Goal: Check status: Check status

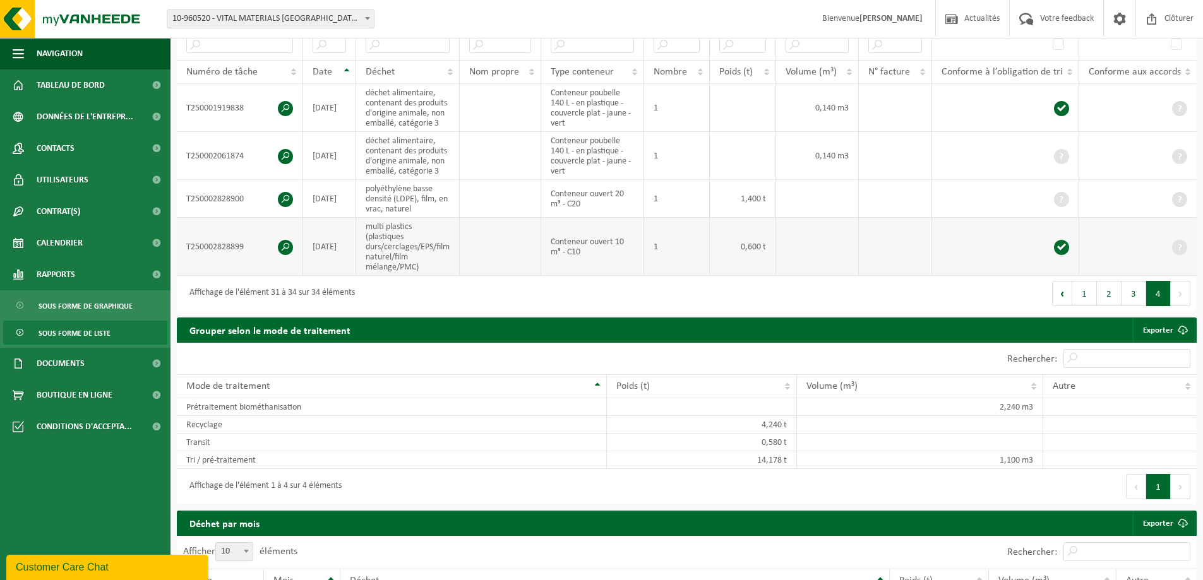
click at [434, 218] on td "multi plastics (plastiques durs/cerclages/EPS/film naturel/film mélange/PMC)" at bounding box center [408, 247] width 104 height 58
click at [68, 90] on span "Tableau de bord" at bounding box center [71, 85] width 68 height 32
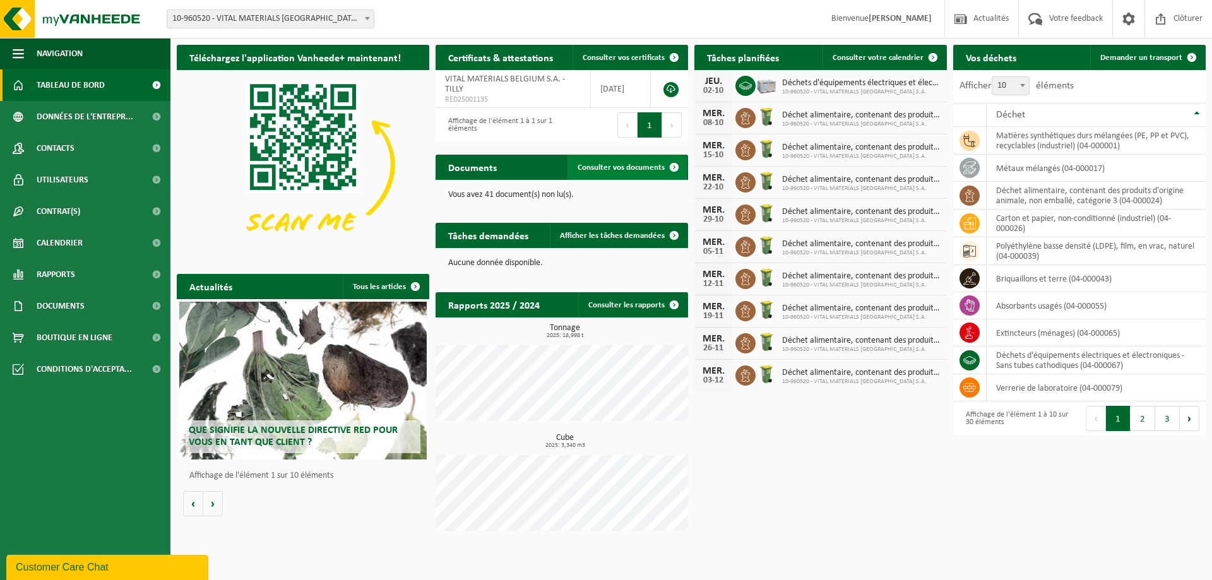
click at [608, 161] on link "Consulter vos documents" at bounding box center [627, 167] width 119 height 25
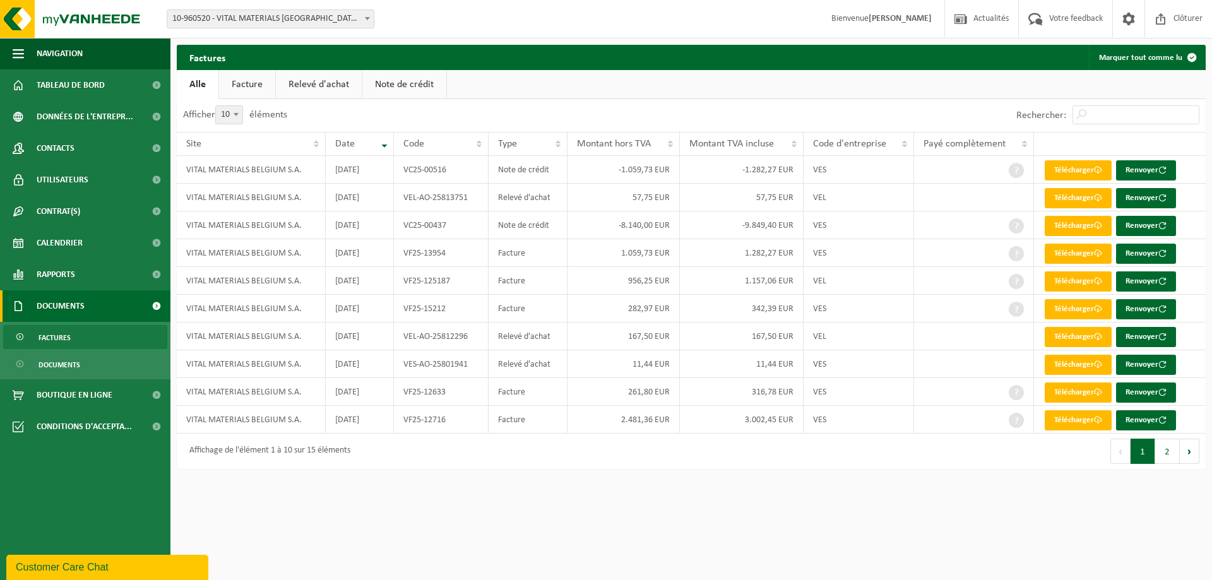
click at [255, 88] on link "Facture" at bounding box center [247, 84] width 56 height 29
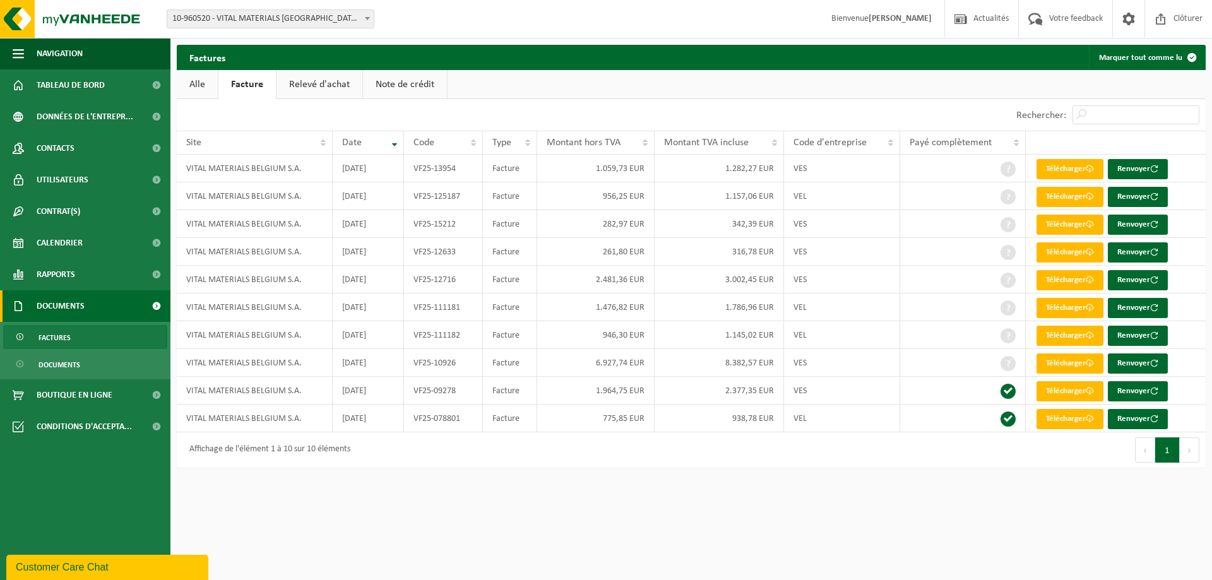
click at [333, 85] on link "Relevé d'achat" at bounding box center [320, 84] width 86 height 29
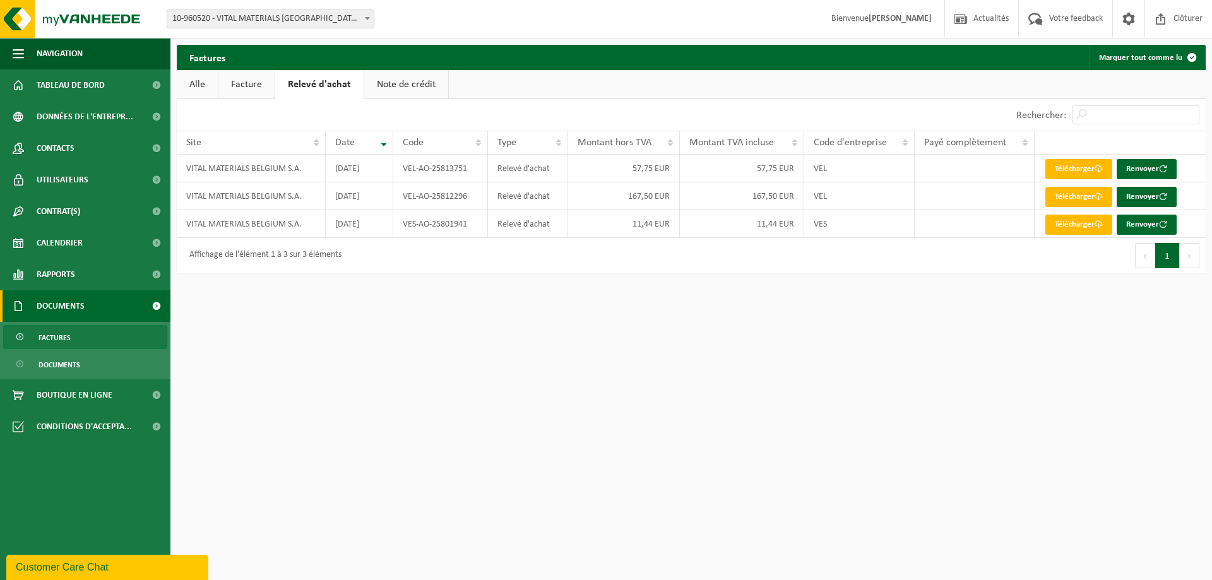
click at [402, 86] on link "Note de crédit" at bounding box center [406, 84] width 84 height 29
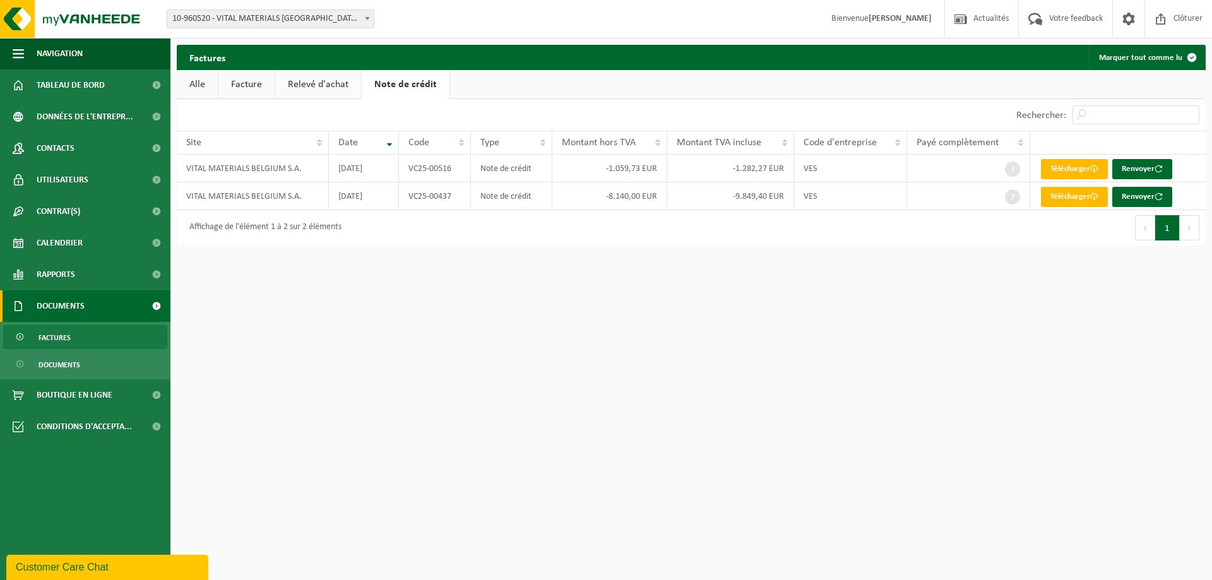
click at [311, 88] on link "Relevé d'achat" at bounding box center [318, 84] width 86 height 29
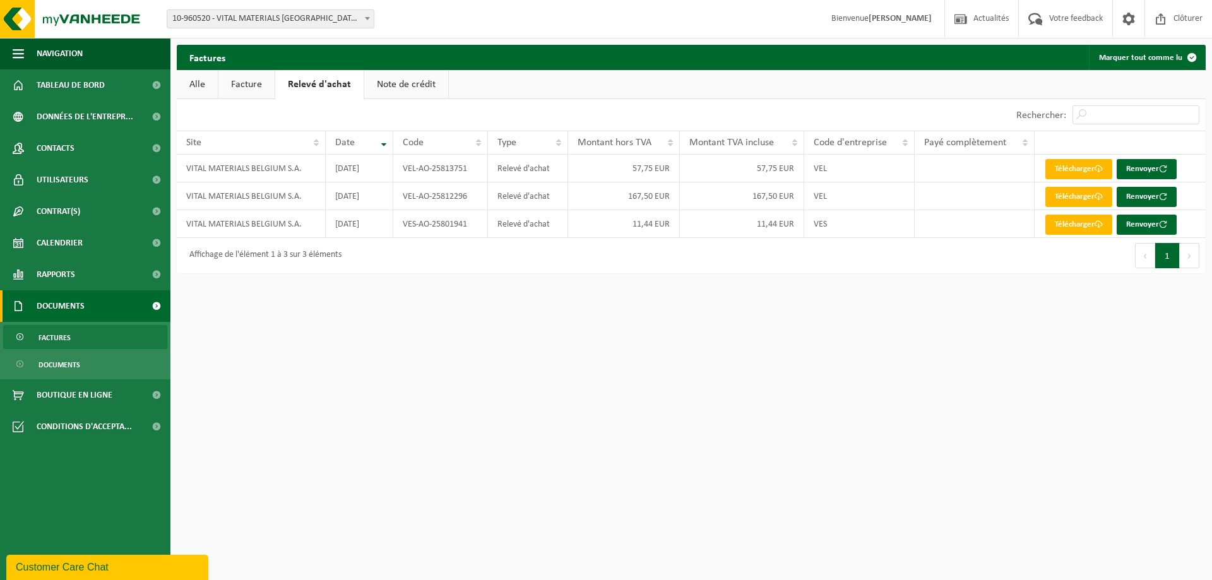
click at [256, 88] on link "Facture" at bounding box center [246, 84] width 56 height 29
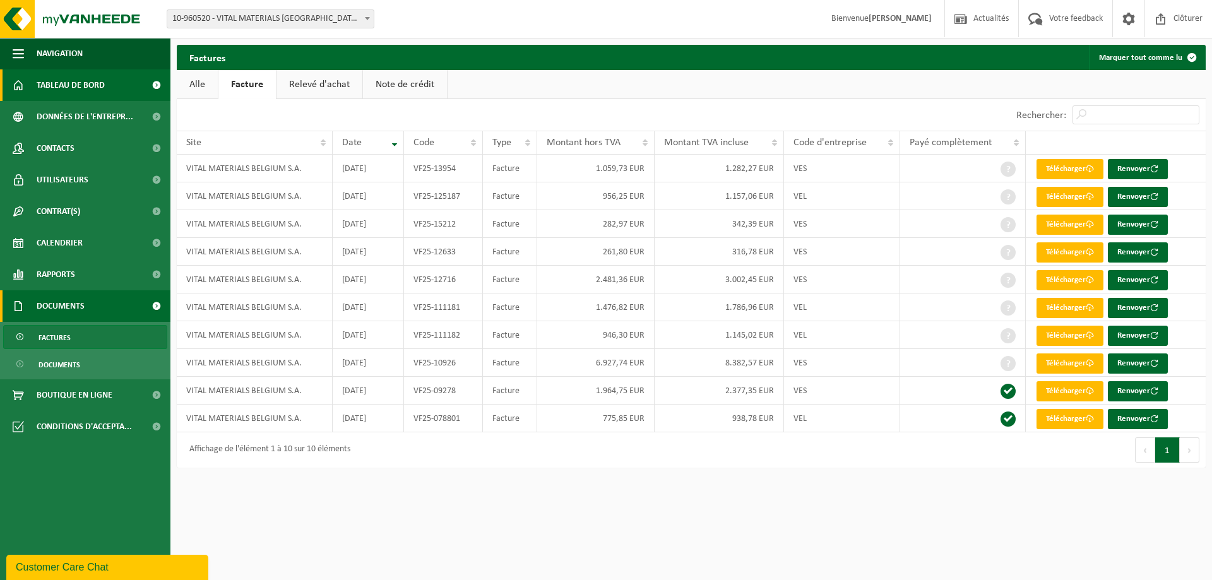
click at [85, 96] on span "Tableau de bord" at bounding box center [71, 85] width 68 height 32
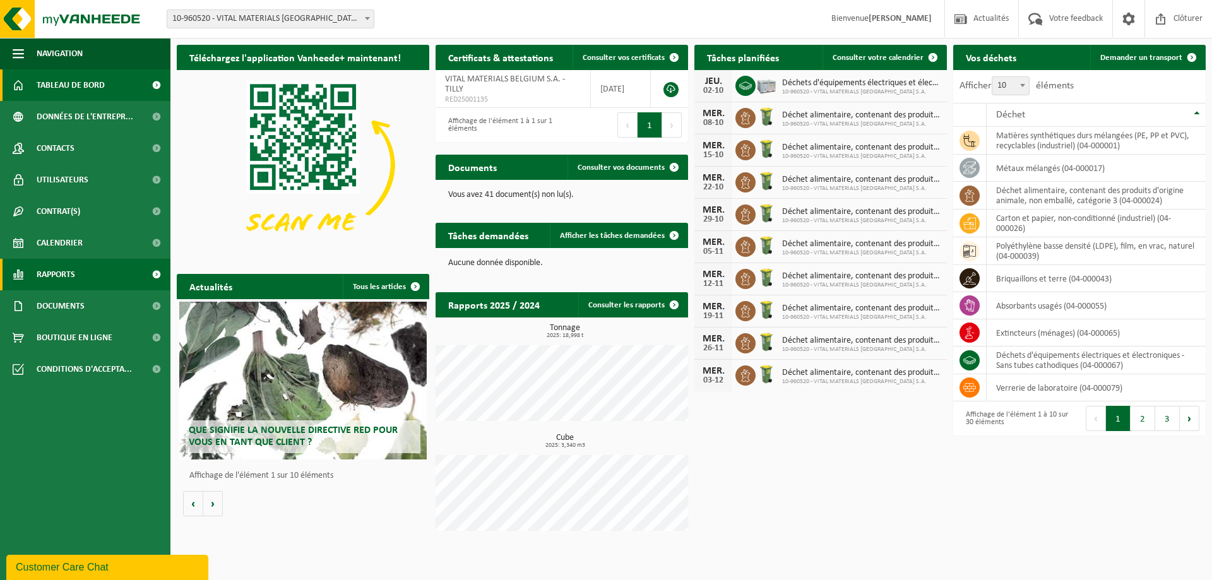
click at [68, 266] on span "Rapports" at bounding box center [56, 275] width 39 height 32
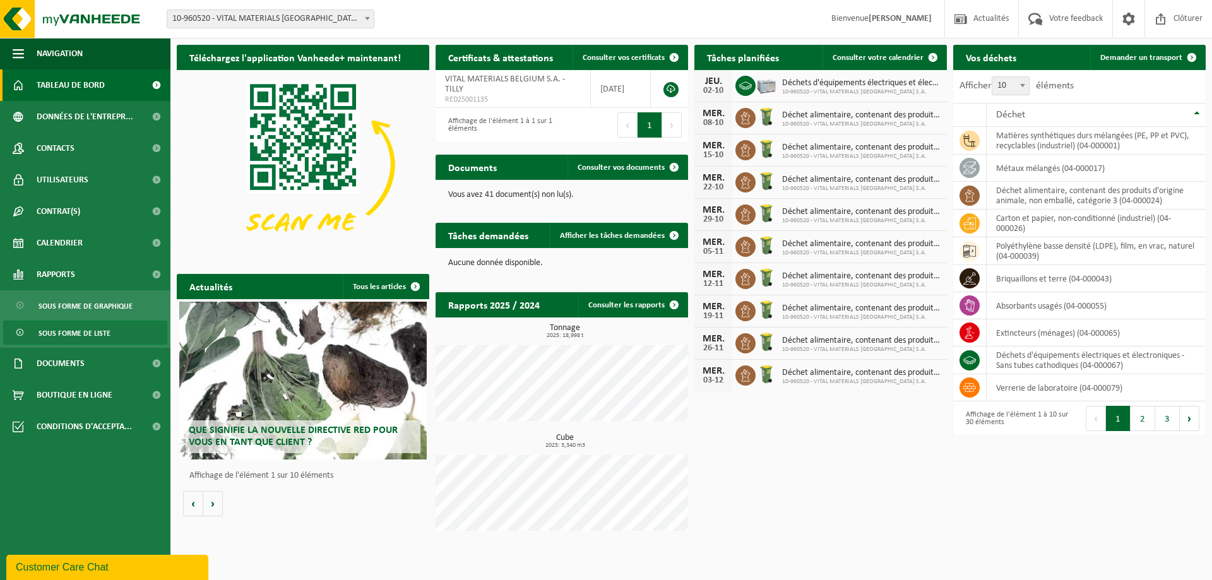
click at [69, 338] on span "Sous forme de liste" at bounding box center [75, 333] width 72 height 24
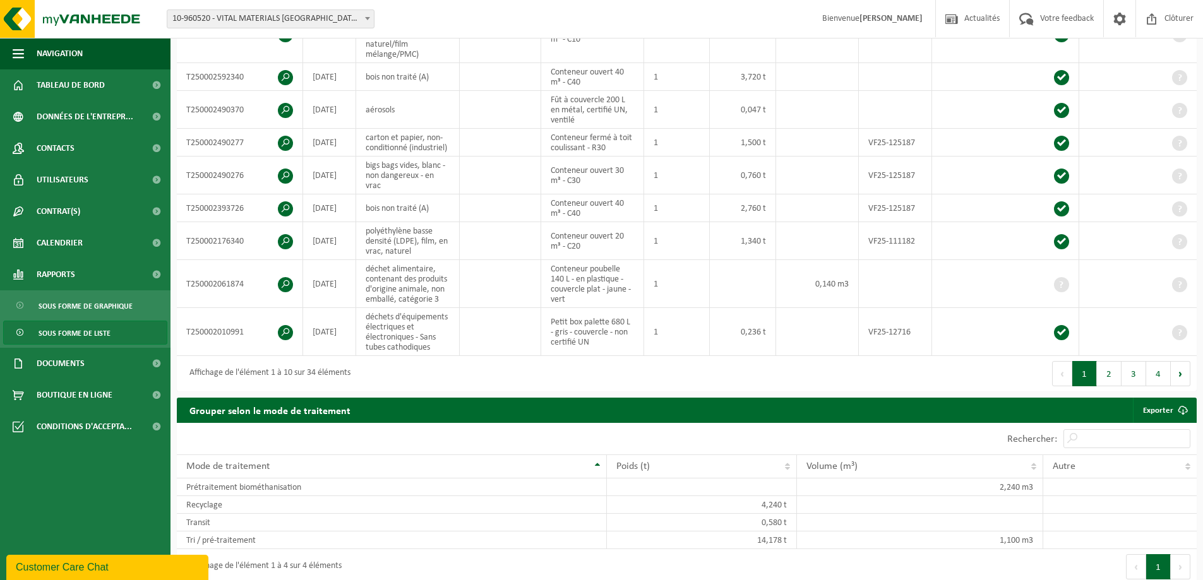
scroll to position [442, 0]
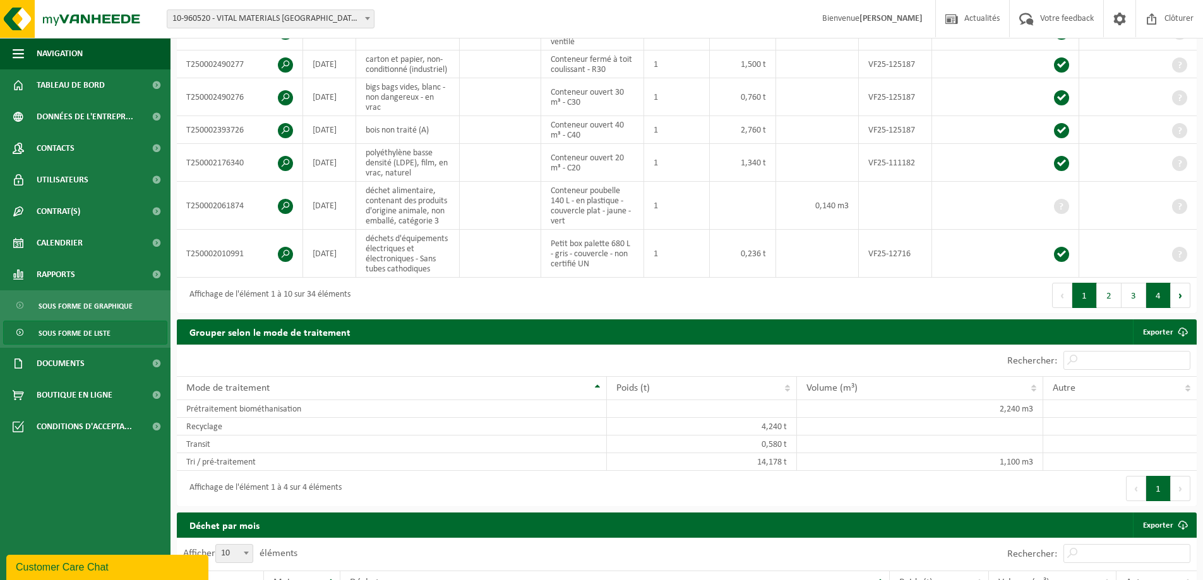
click at [1157, 299] on button "4" at bounding box center [1158, 295] width 25 height 25
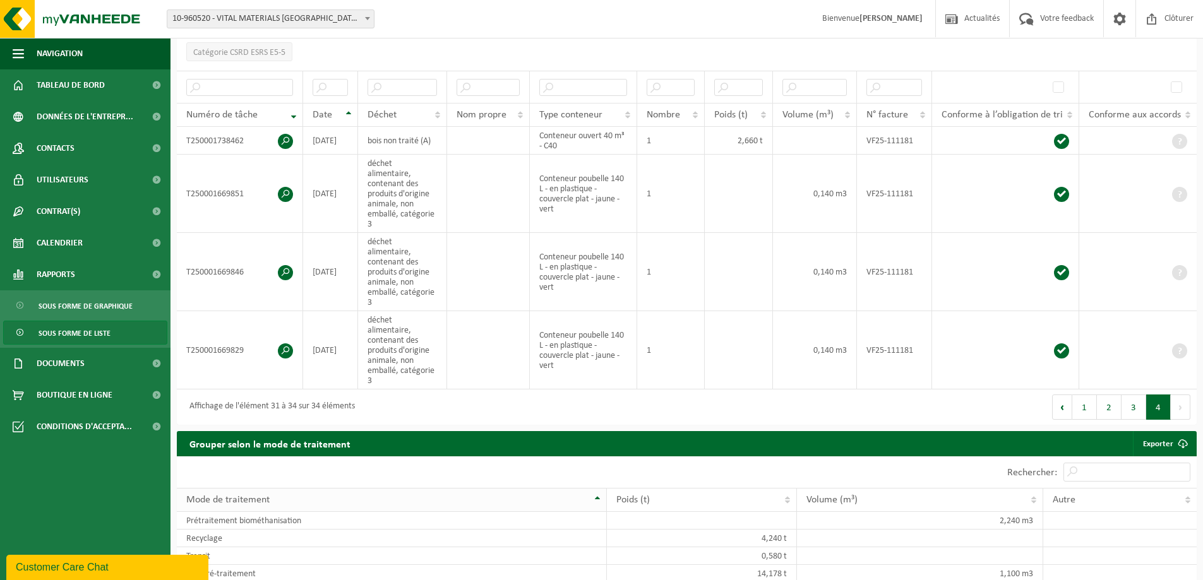
scroll to position [189, 0]
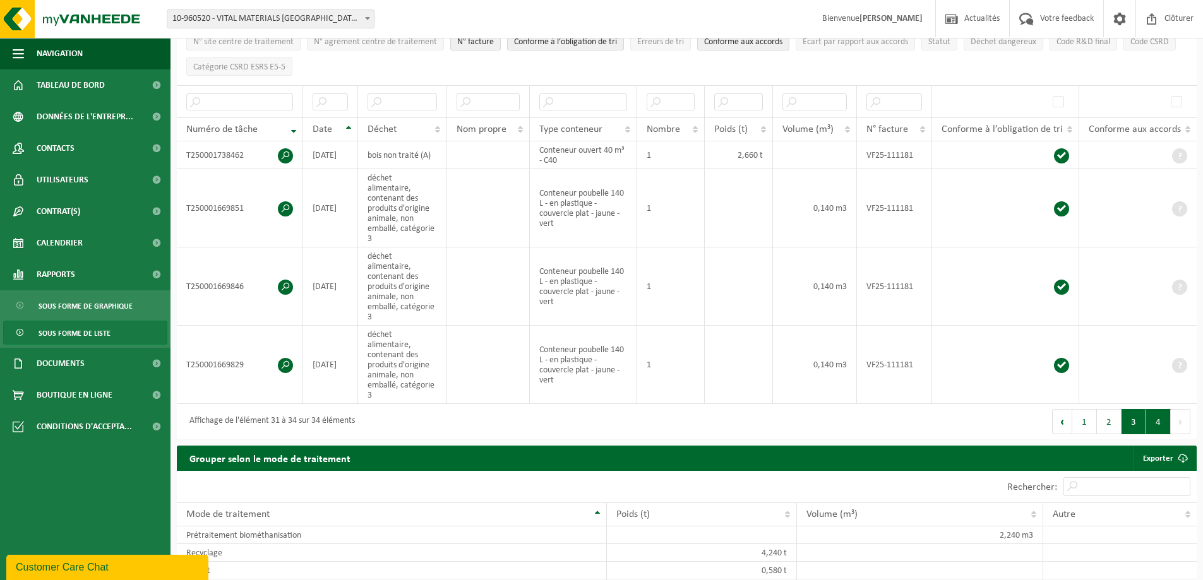
click at [1136, 409] on button "3" at bounding box center [1133, 421] width 25 height 25
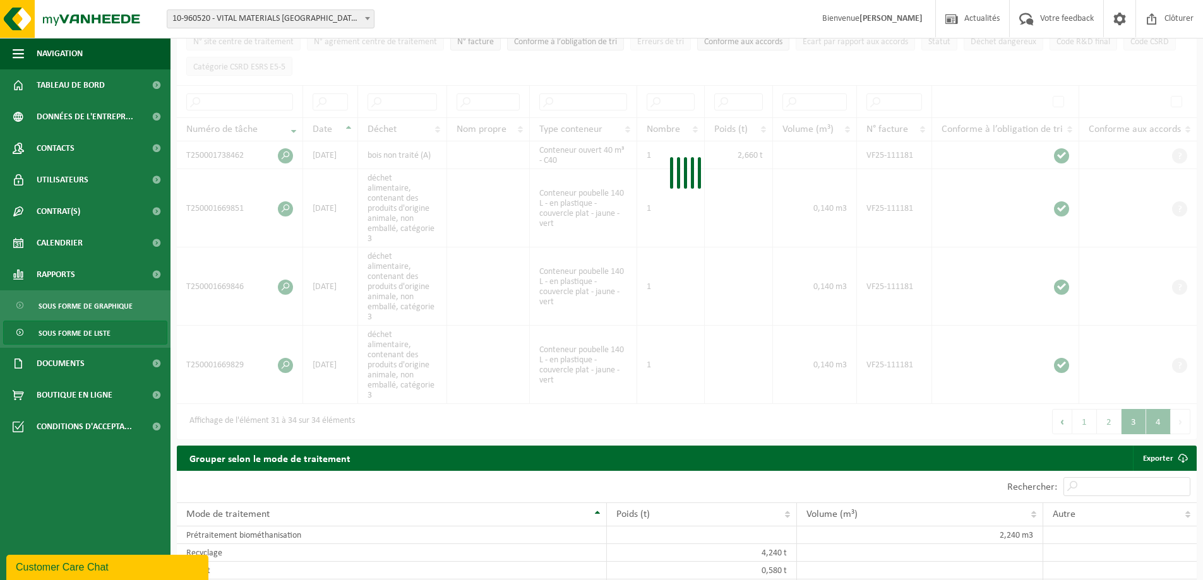
scroll to position [525, 0]
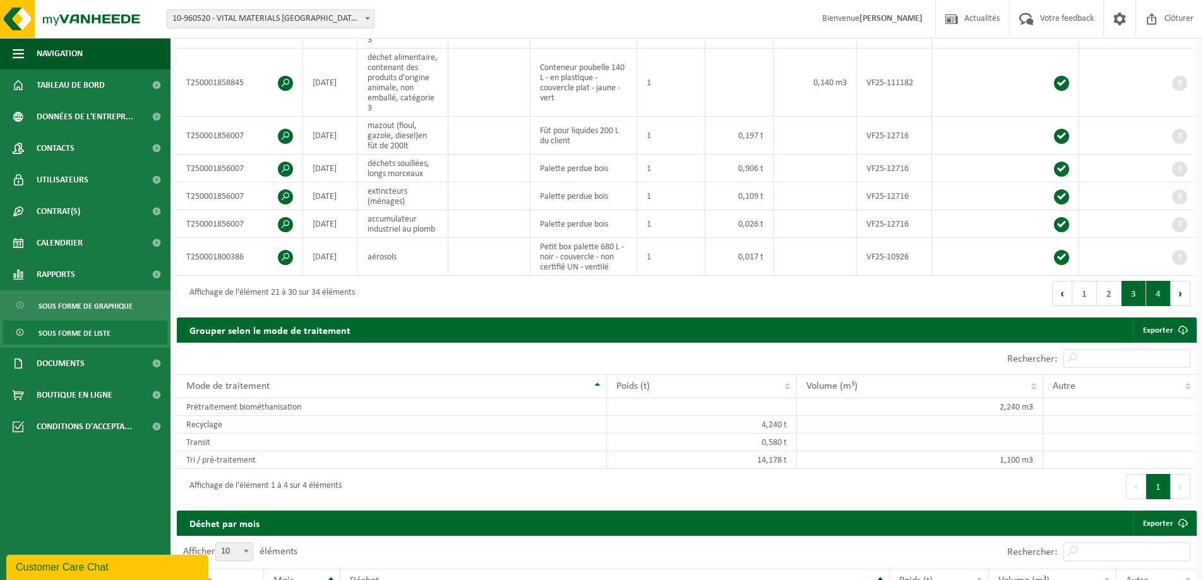
click at [1161, 295] on button "4" at bounding box center [1158, 293] width 25 height 25
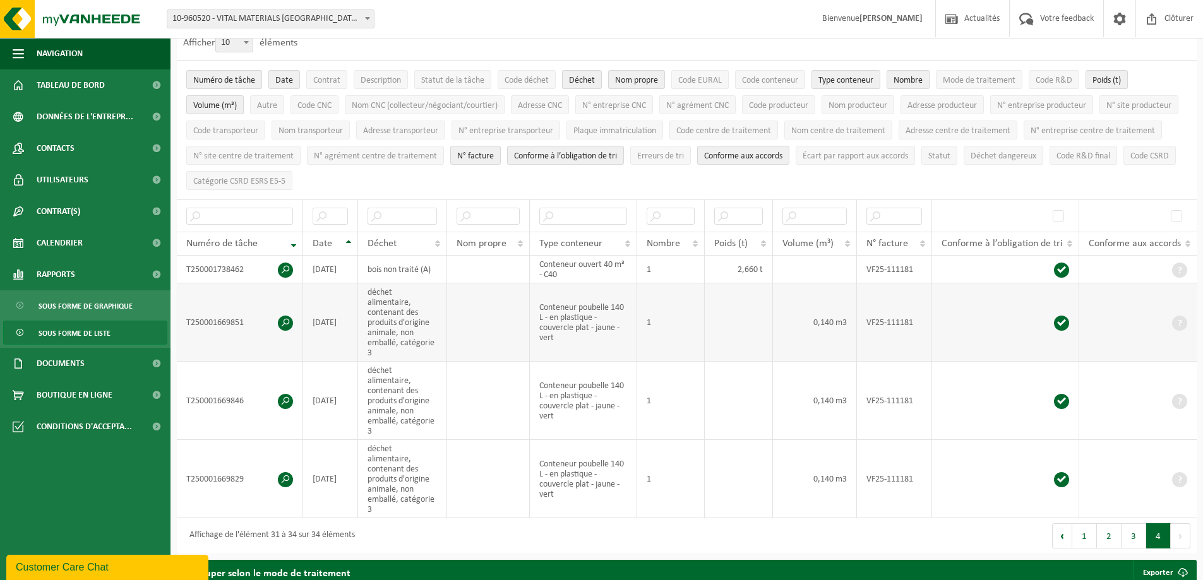
scroll to position [0, 0]
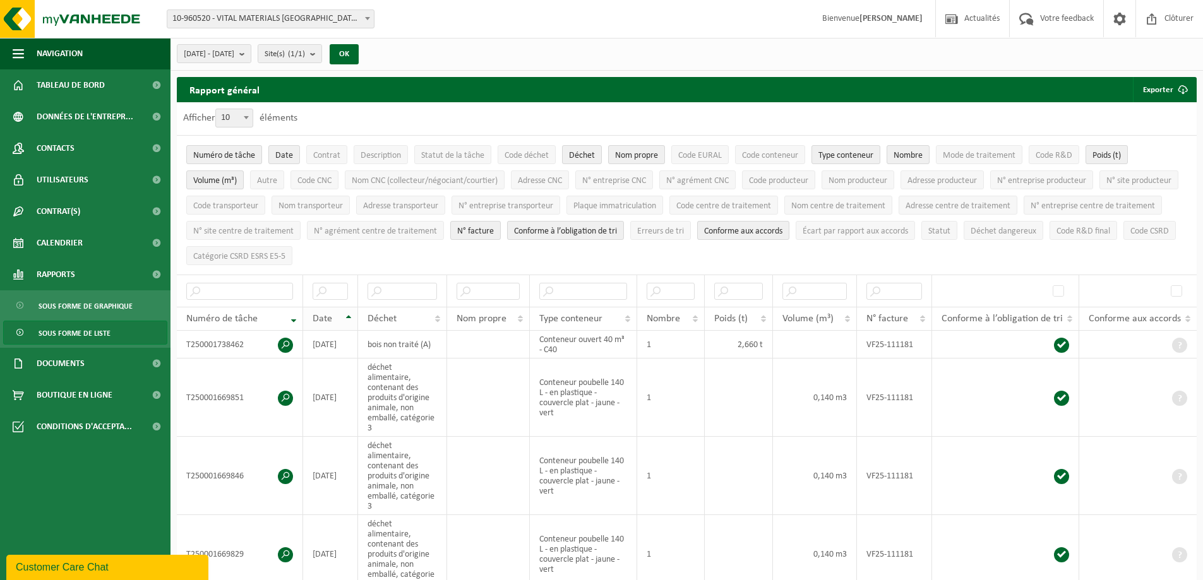
click at [348, 313] on th "Date" at bounding box center [330, 319] width 55 height 24
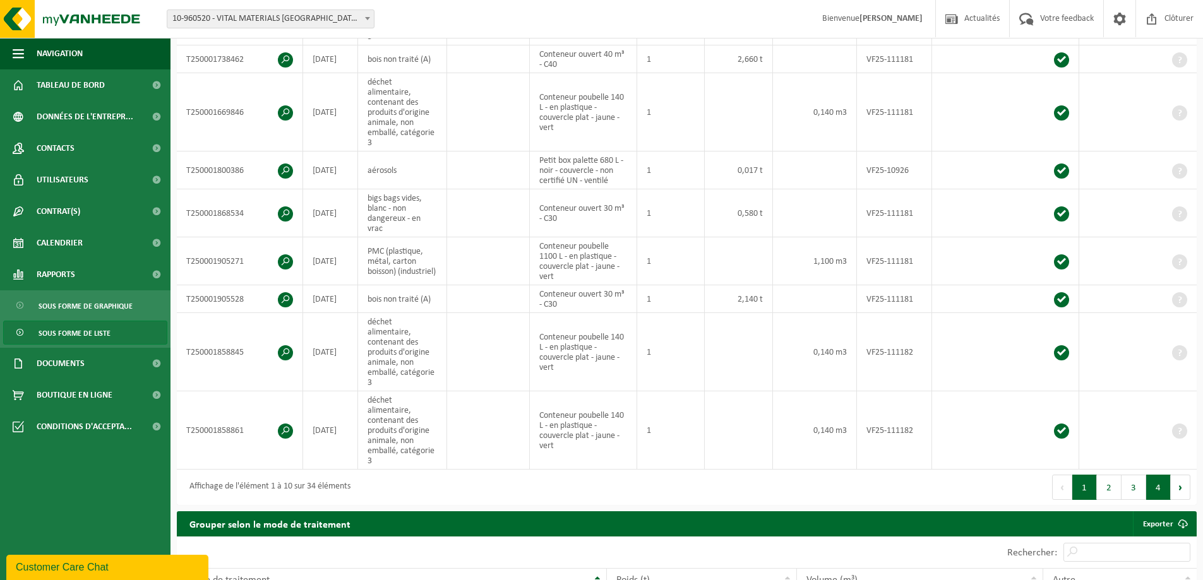
click at [1165, 475] on button "4" at bounding box center [1158, 487] width 25 height 25
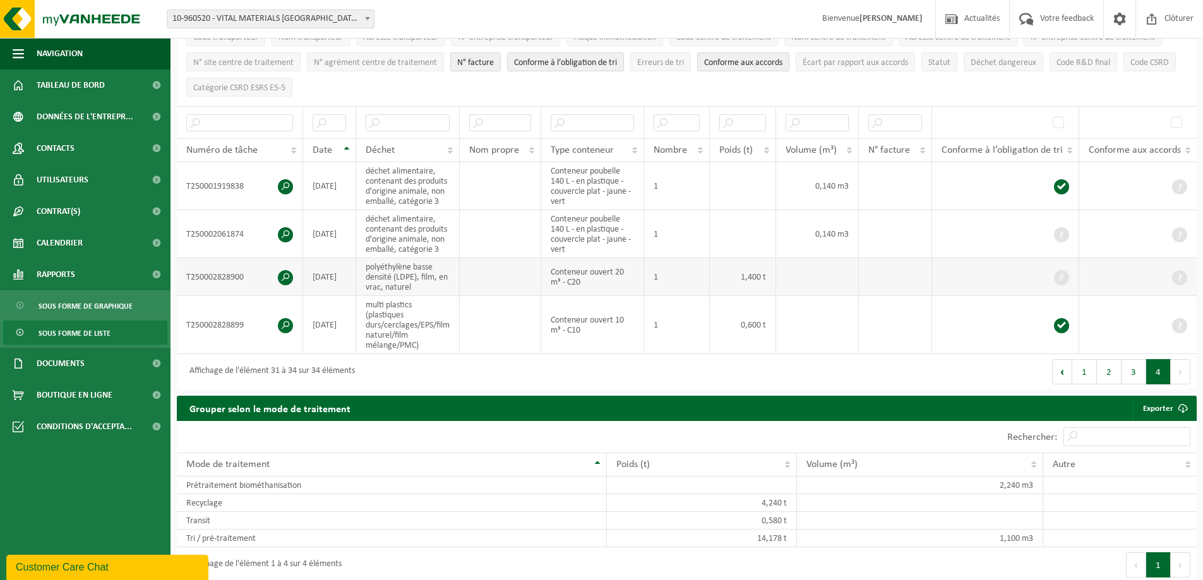
scroll to position [146, 0]
